Goal: Register for event/course

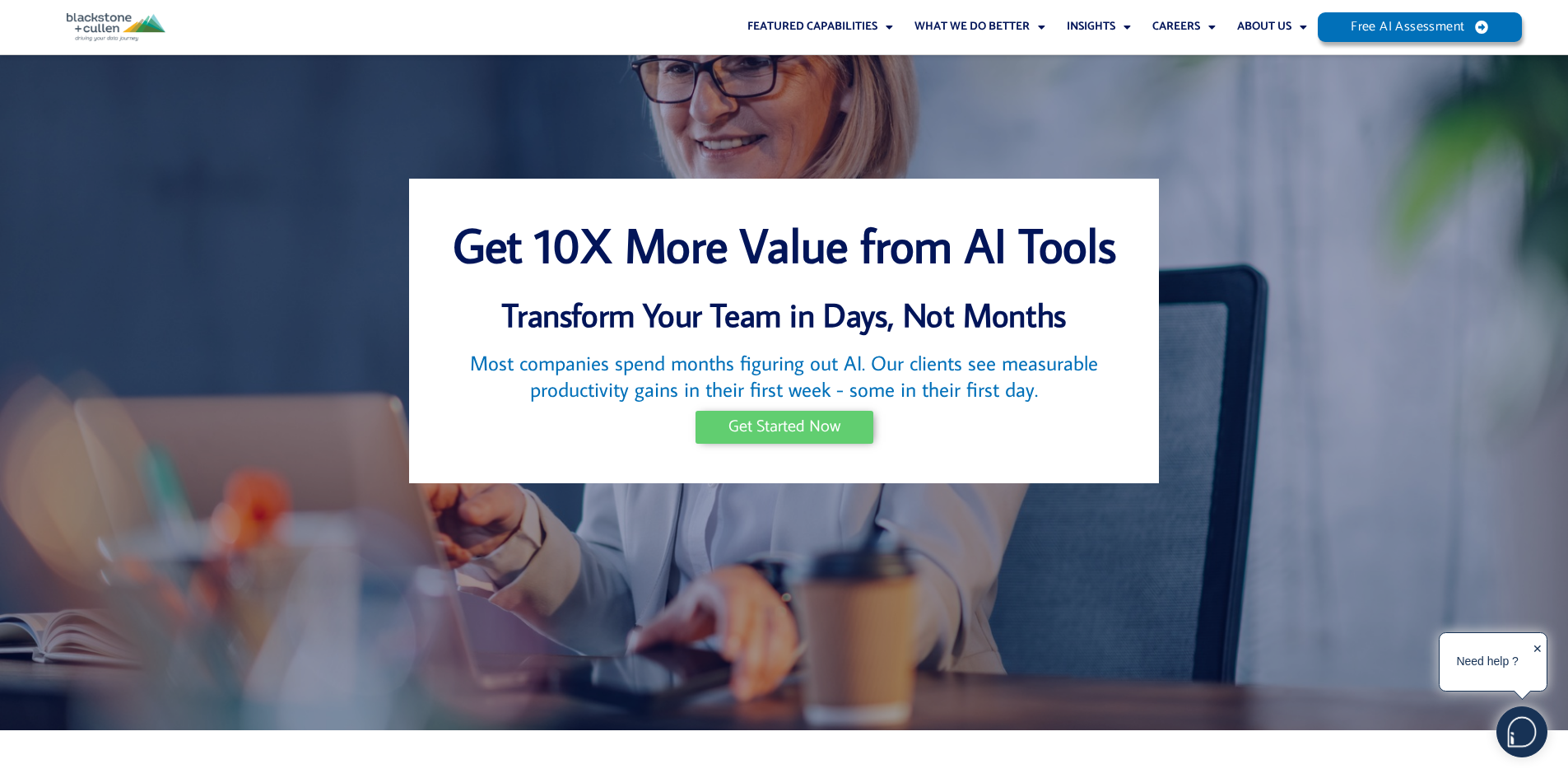
click at [760, 427] on span "Get Started Now" at bounding box center [784, 427] width 112 height 16
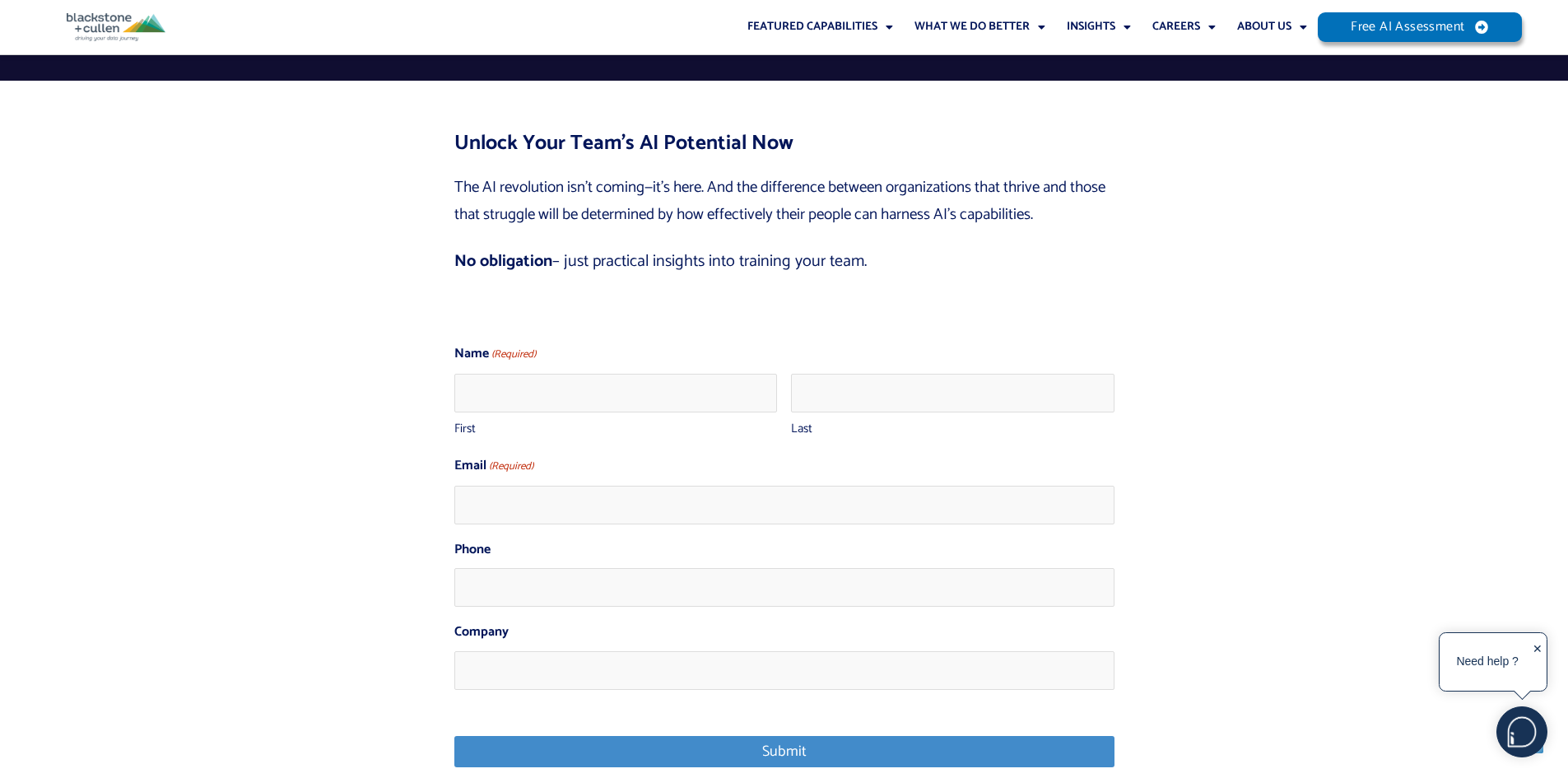
scroll to position [11337, 0]
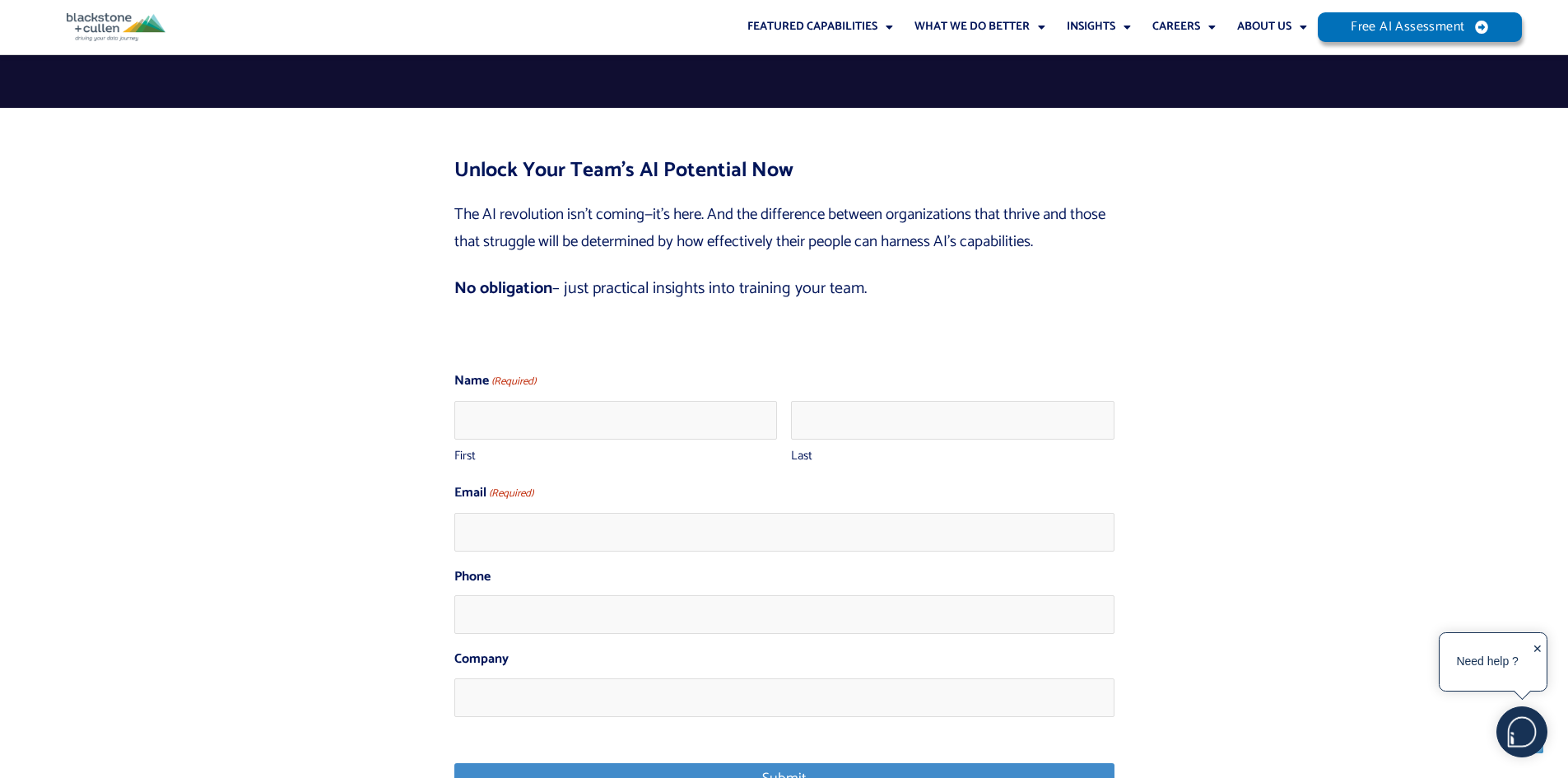
click at [575, 369] on fieldset "Name (Required) First Last" at bounding box center [784, 419] width 661 height 99
click at [567, 369] on fieldset "Name (Required) First Last" at bounding box center [784, 419] width 661 height 99
click at [635, 401] on input "First" at bounding box center [616, 420] width 324 height 38
type input "Rachel"
type input "Spatz"
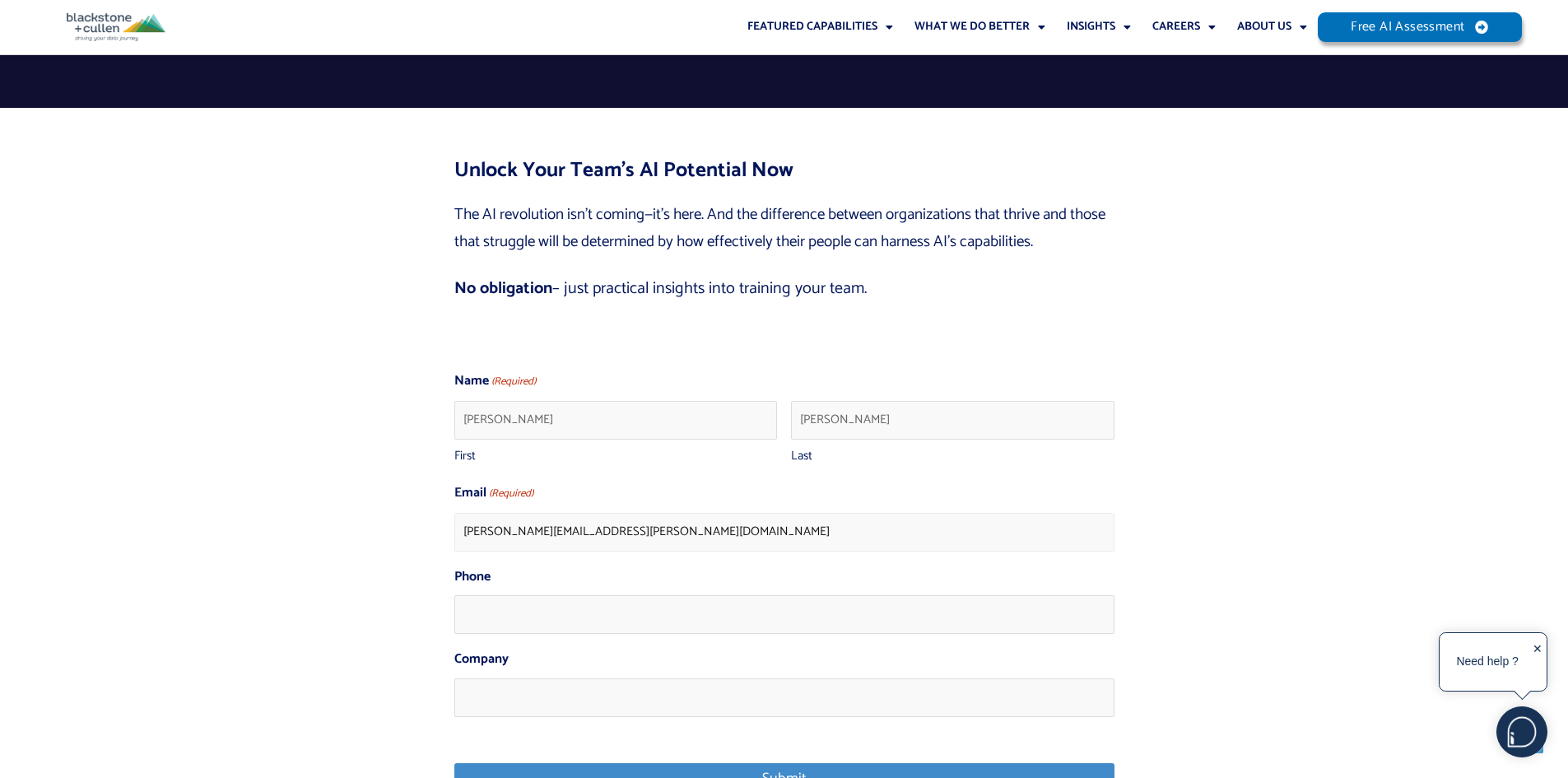
type input "rachel.spatz@optum.com"
click at [635, 679] on input "Company" at bounding box center [784, 698] width 661 height 38
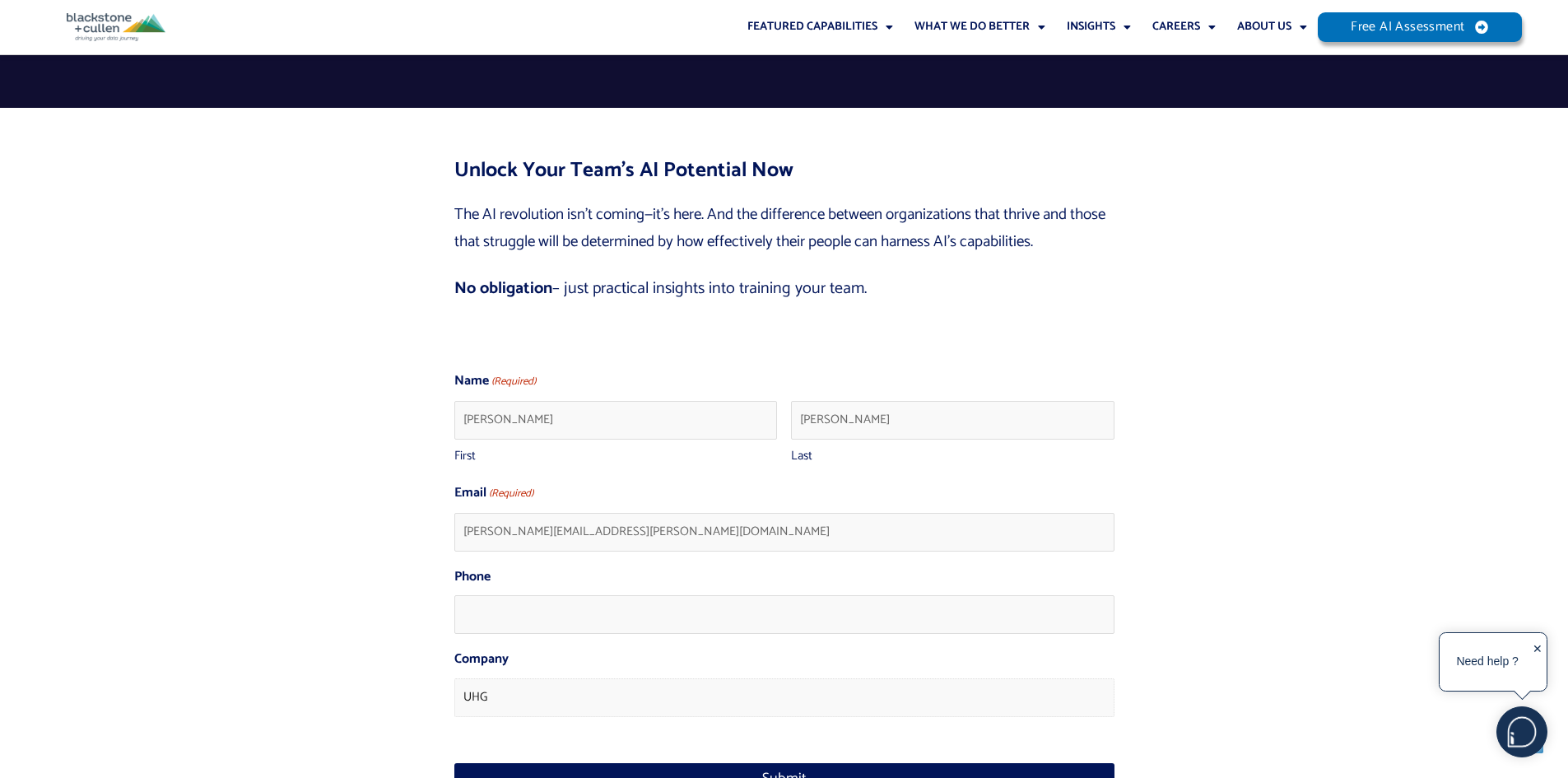
type input "UHG"
click at [678, 763] on input "Submit" at bounding box center [784, 779] width 661 height 32
